Goal: Transaction & Acquisition: Purchase product/service

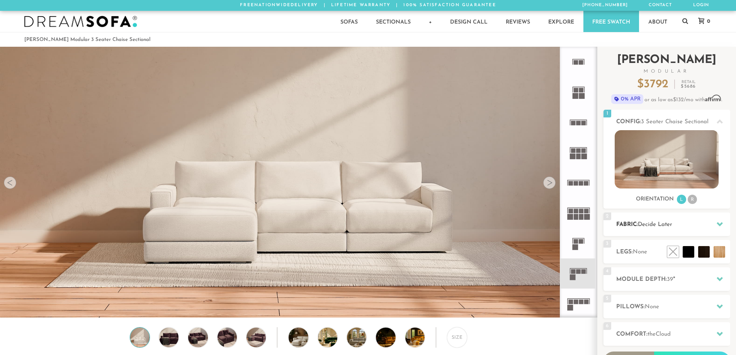
click at [673, 225] on span "Decide Later" at bounding box center [655, 225] width 34 height 6
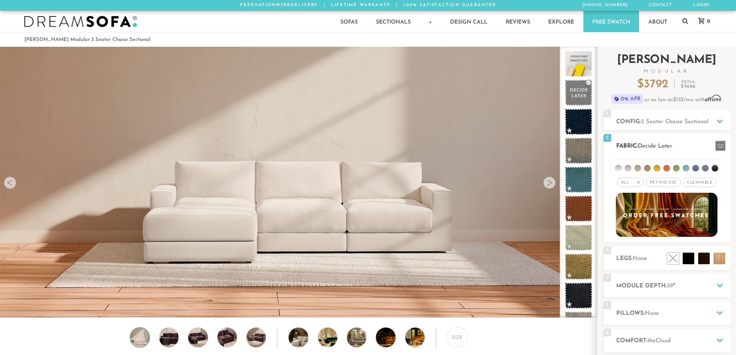
click at [620, 170] on li at bounding box center [618, 168] width 7 height 7
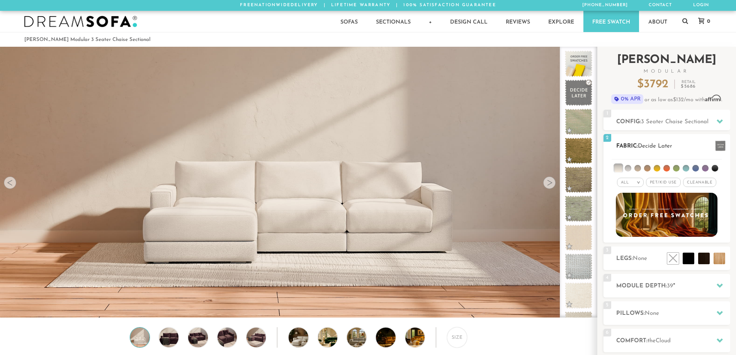
click at [628, 167] on li at bounding box center [628, 168] width 7 height 7
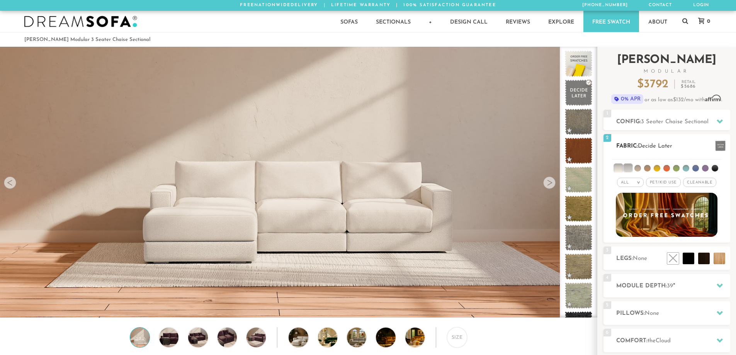
click at [638, 168] on li at bounding box center [638, 168] width 7 height 7
click at [624, 165] on li at bounding box center [628, 168] width 8 height 8
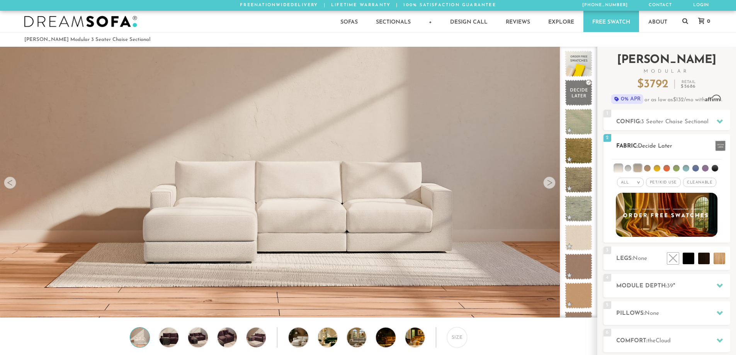
click at [625, 169] on ul at bounding box center [667, 167] width 110 height 14
click at [582, 85] on span at bounding box center [579, 93] width 34 height 33
click at [712, 146] on div at bounding box center [720, 146] width 16 height 16
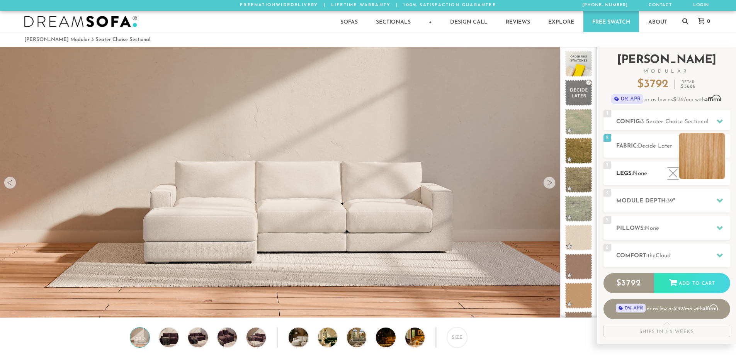
click at [721, 170] on li at bounding box center [702, 156] width 46 height 46
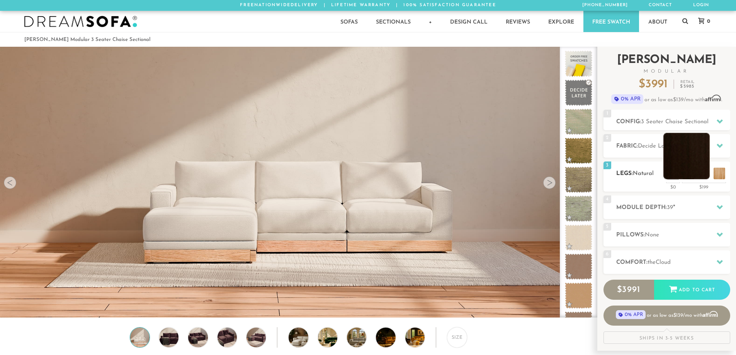
click at [698, 170] on li at bounding box center [687, 156] width 46 height 46
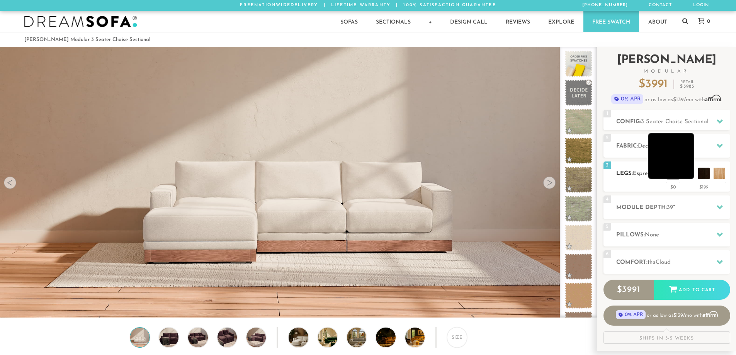
click at [686, 169] on li at bounding box center [671, 156] width 46 height 46
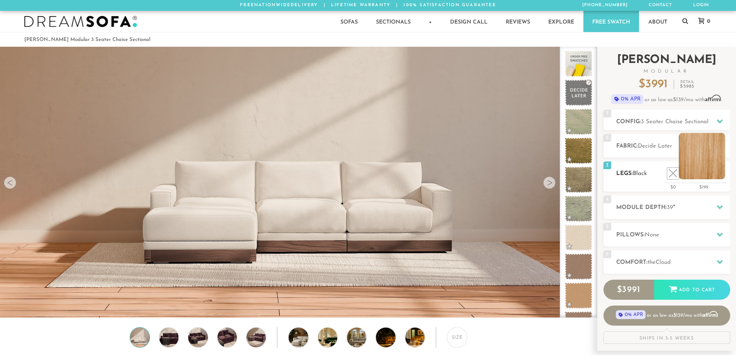
click at [719, 175] on li at bounding box center [702, 156] width 46 height 46
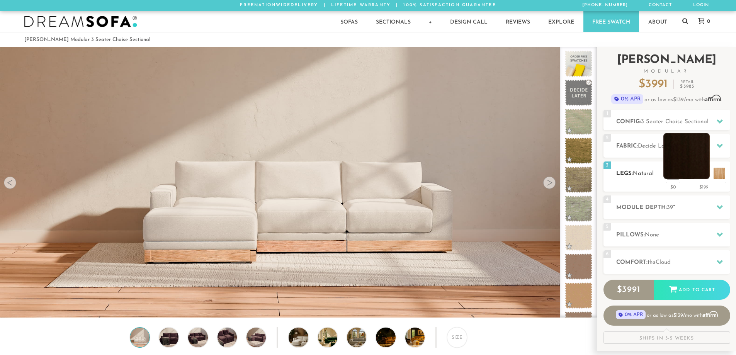
click at [699, 173] on li at bounding box center [687, 156] width 46 height 46
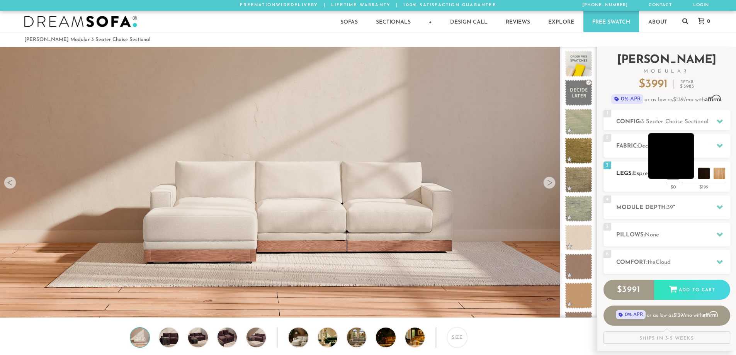
click at [685, 174] on li at bounding box center [671, 156] width 46 height 46
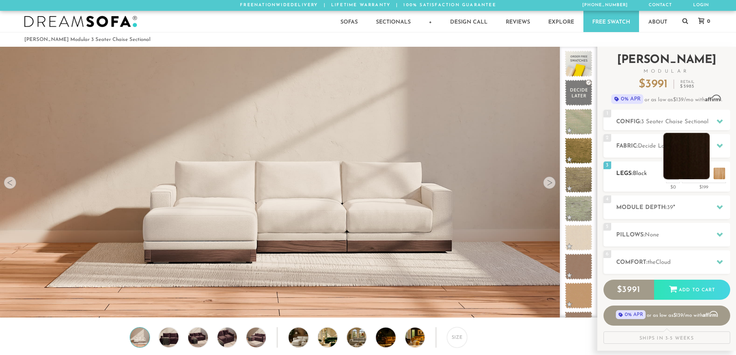
click at [705, 177] on li at bounding box center [687, 156] width 46 height 46
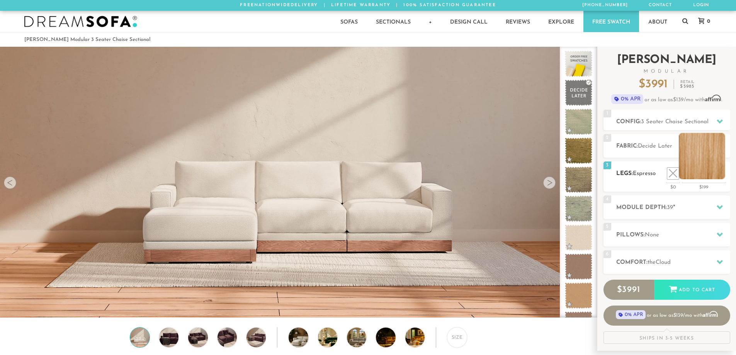
click at [720, 174] on li at bounding box center [702, 156] width 46 height 46
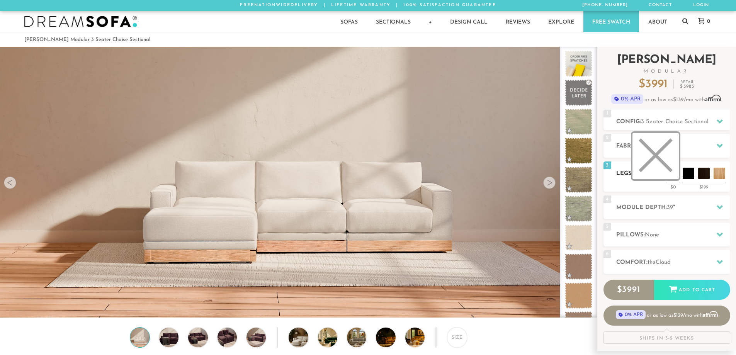
click at [670, 172] on li at bounding box center [656, 156] width 46 height 46
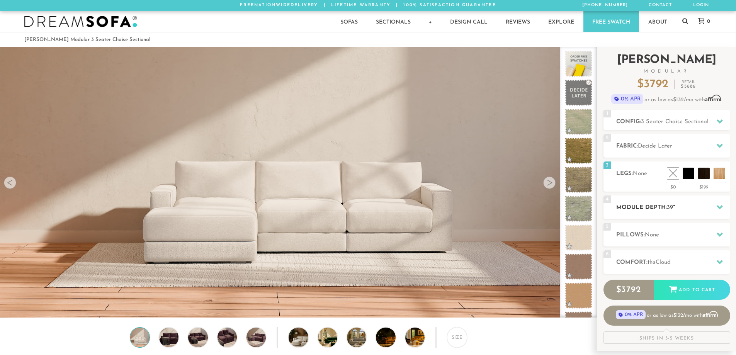
click at [679, 209] on h2 "Module Depth: 39 "" at bounding box center [673, 207] width 114 height 9
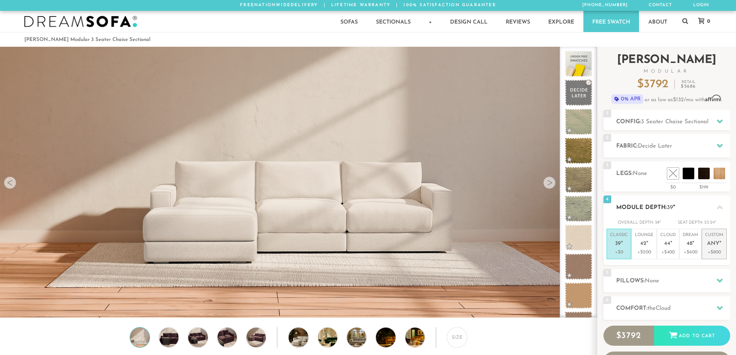
click at [708, 239] on p "Custom Any "" at bounding box center [714, 240] width 18 height 17
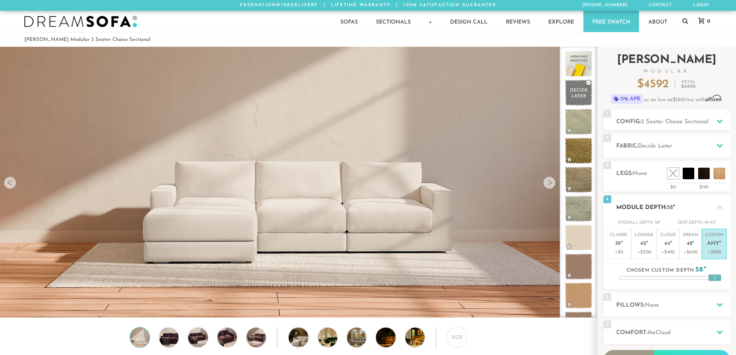
drag, startPoint x: 665, startPoint y: 279, endPoint x: 722, endPoint y: 279, distance: 56.8
click at [722, 279] on div "Overall Depth: 58 " Seat Depth: 42-43 " Classic 39 " +$0 Lounge 42 " +$200 Clou…" at bounding box center [667, 249] width 127 height 61
click at [701, 245] on li "Dream 48 " +$600" at bounding box center [690, 244] width 22 height 31
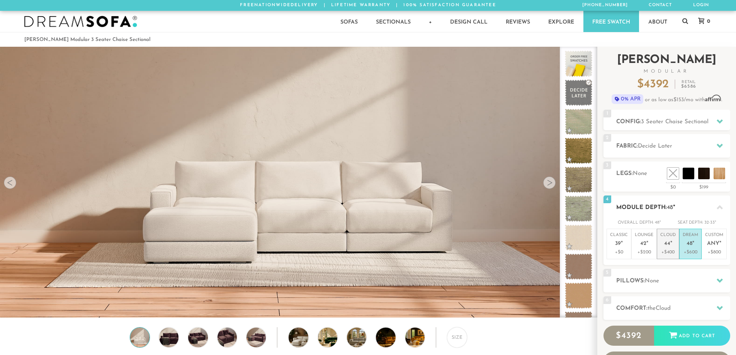
click at [669, 241] on span "44" at bounding box center [667, 244] width 6 height 7
click at [648, 240] on p "Lounge 42 "" at bounding box center [644, 240] width 19 height 17
click at [617, 243] on span "39" at bounding box center [618, 244] width 6 height 7
click at [711, 203] on h2 "Module Depth: 39 "" at bounding box center [673, 207] width 114 height 9
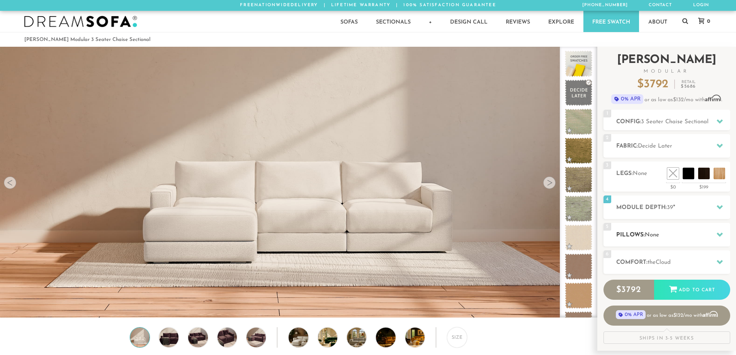
click at [677, 229] on div "5 Pillows: None" at bounding box center [667, 235] width 127 height 24
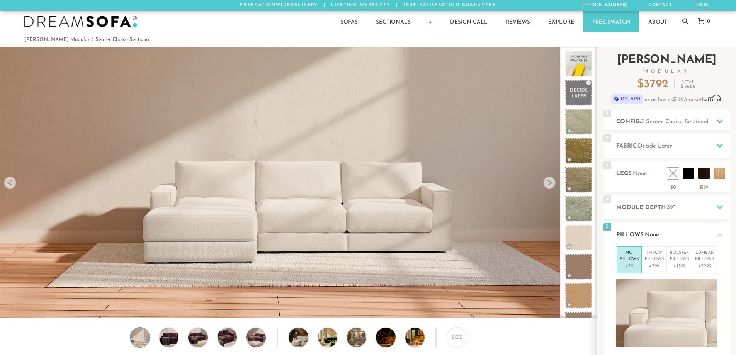
click at [671, 235] on h2 "Pillows: None" at bounding box center [673, 235] width 114 height 9
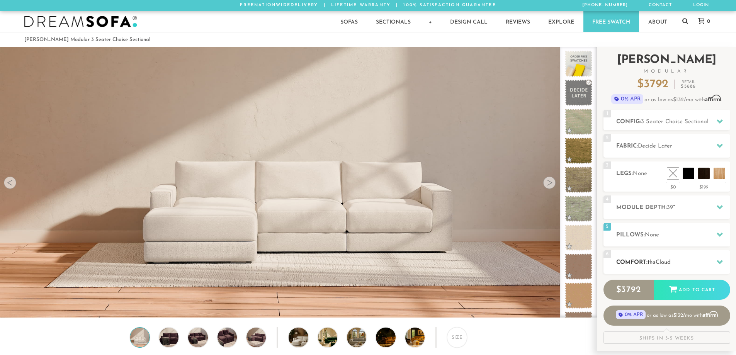
click at [649, 259] on h2 "Comfort: the Cloud" at bounding box center [673, 262] width 114 height 9
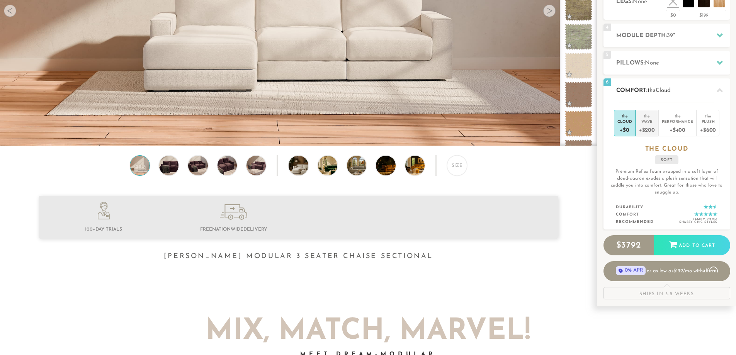
scroll to position [176, 0]
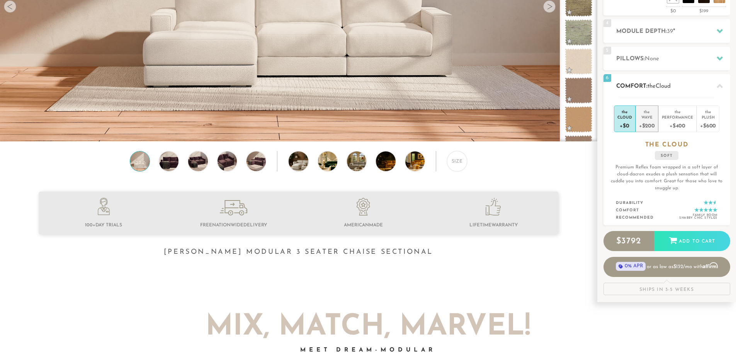
click at [650, 128] on div "+$200" at bounding box center [647, 125] width 16 height 11
click at [625, 124] on div "+$0" at bounding box center [625, 125] width 15 height 11
click at [652, 85] on span "the" at bounding box center [652, 86] width 8 height 6
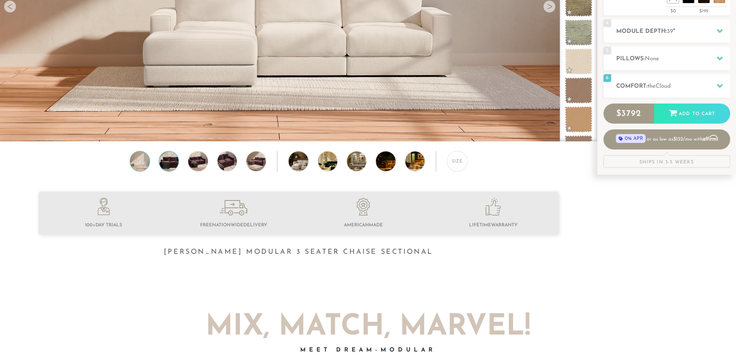
click at [166, 164] on img at bounding box center [168, 161] width 23 height 19
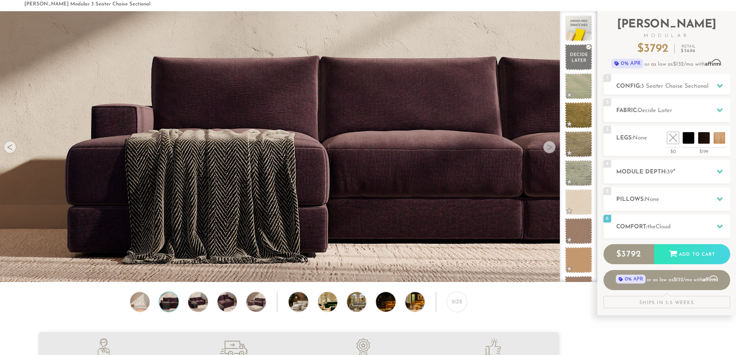
scroll to position [0, 0]
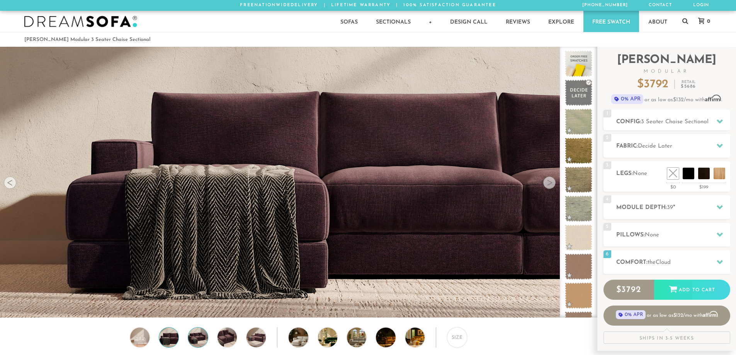
click at [203, 334] on img at bounding box center [197, 337] width 23 height 19
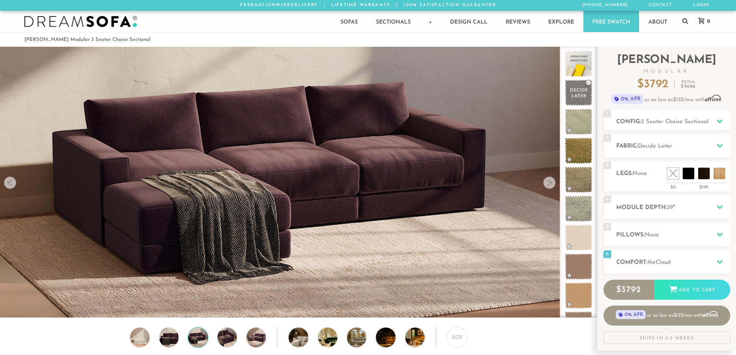
click at [213, 335] on div "Size" at bounding box center [298, 339] width 597 height 24
click at [220, 340] on img at bounding box center [227, 337] width 23 height 19
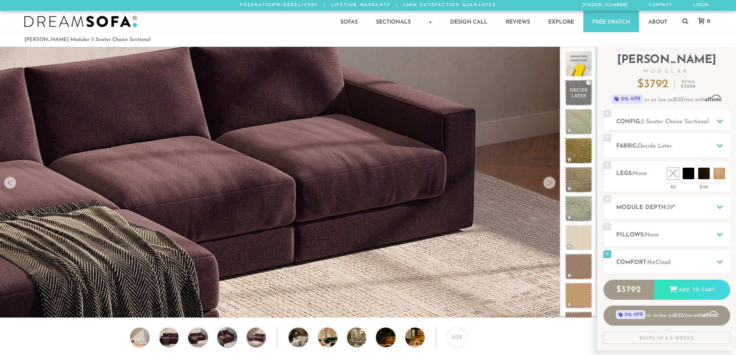
click at [239, 341] on div "Size" at bounding box center [298, 339] width 597 height 24
click at [273, 341] on div "Size" at bounding box center [298, 339] width 597 height 24
click at [313, 343] on div "Size" at bounding box center [298, 339] width 597 height 24
click at [336, 345] on div at bounding box center [328, 337] width 20 height 20
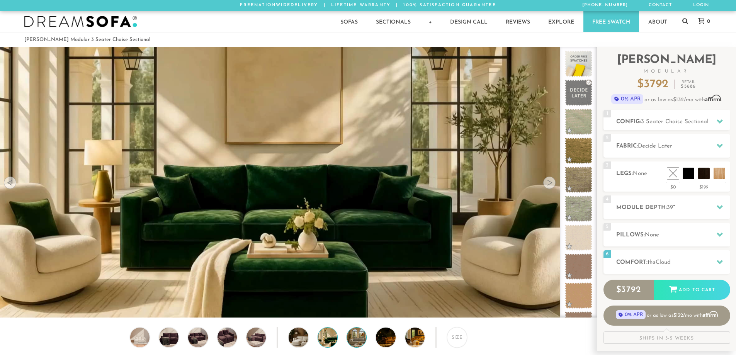
click at [351, 341] on img at bounding box center [364, 337] width 34 height 19
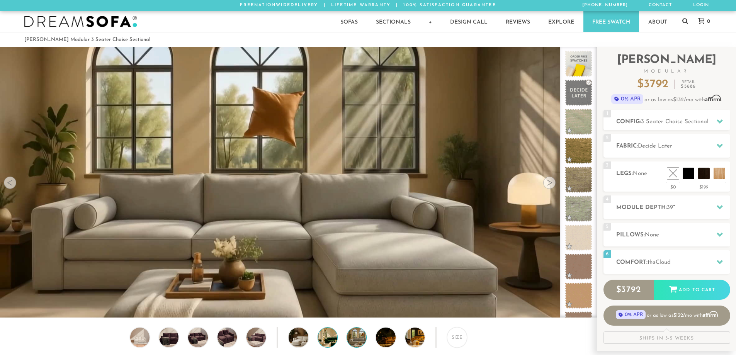
click at [329, 339] on img at bounding box center [335, 337] width 34 height 19
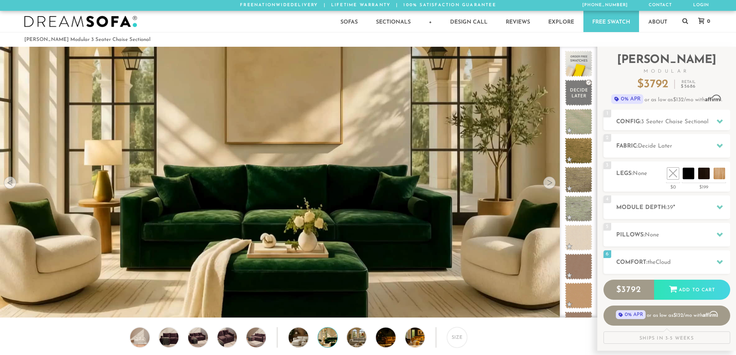
click at [312, 339] on div "Size" at bounding box center [298, 339] width 597 height 24
click at [305, 341] on img at bounding box center [306, 337] width 34 height 19
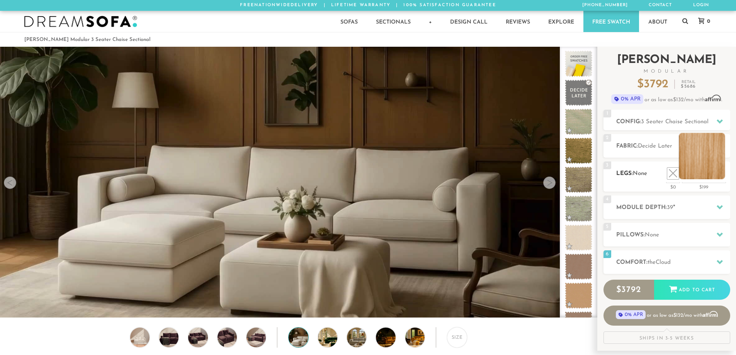
click at [719, 170] on li at bounding box center [702, 156] width 46 height 46
